Goal: Information Seeking & Learning: Learn about a topic

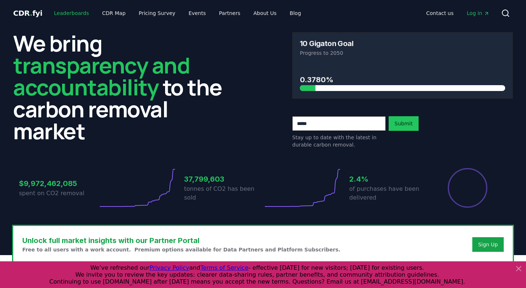
click at [76, 10] on link "Leaderboards" at bounding box center [71, 13] width 47 height 13
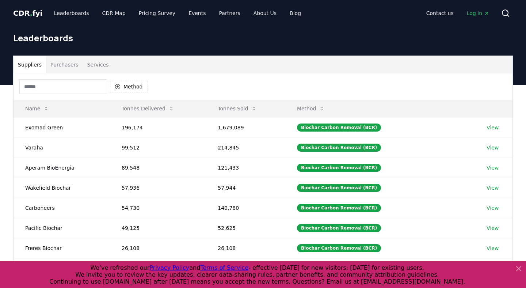
click at [62, 65] on button "Purchasers" at bounding box center [64, 65] width 37 height 18
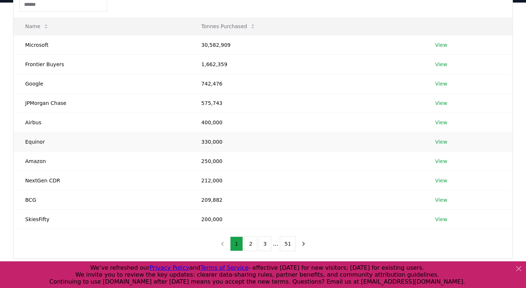
scroll to position [83, 0]
click at [254, 245] on button "2" at bounding box center [251, 243] width 13 height 15
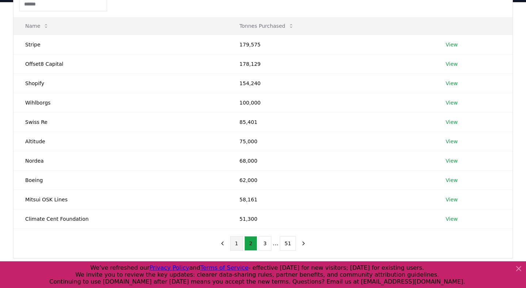
click at [242, 243] on button "1" at bounding box center [236, 243] width 13 height 15
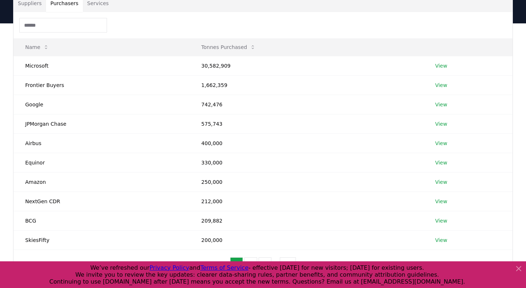
scroll to position [79, 0]
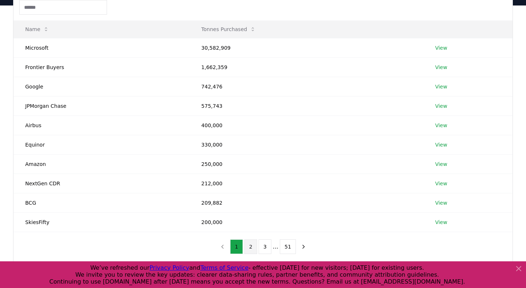
click at [248, 254] on button "2" at bounding box center [251, 246] width 13 height 15
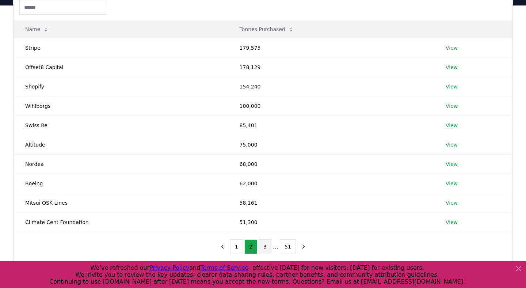
click at [266, 248] on button "3" at bounding box center [265, 246] width 13 height 15
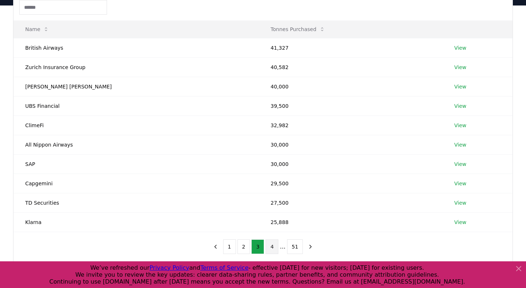
click at [272, 247] on button "4" at bounding box center [272, 246] width 13 height 15
